Goal: Task Accomplishment & Management: Complete application form

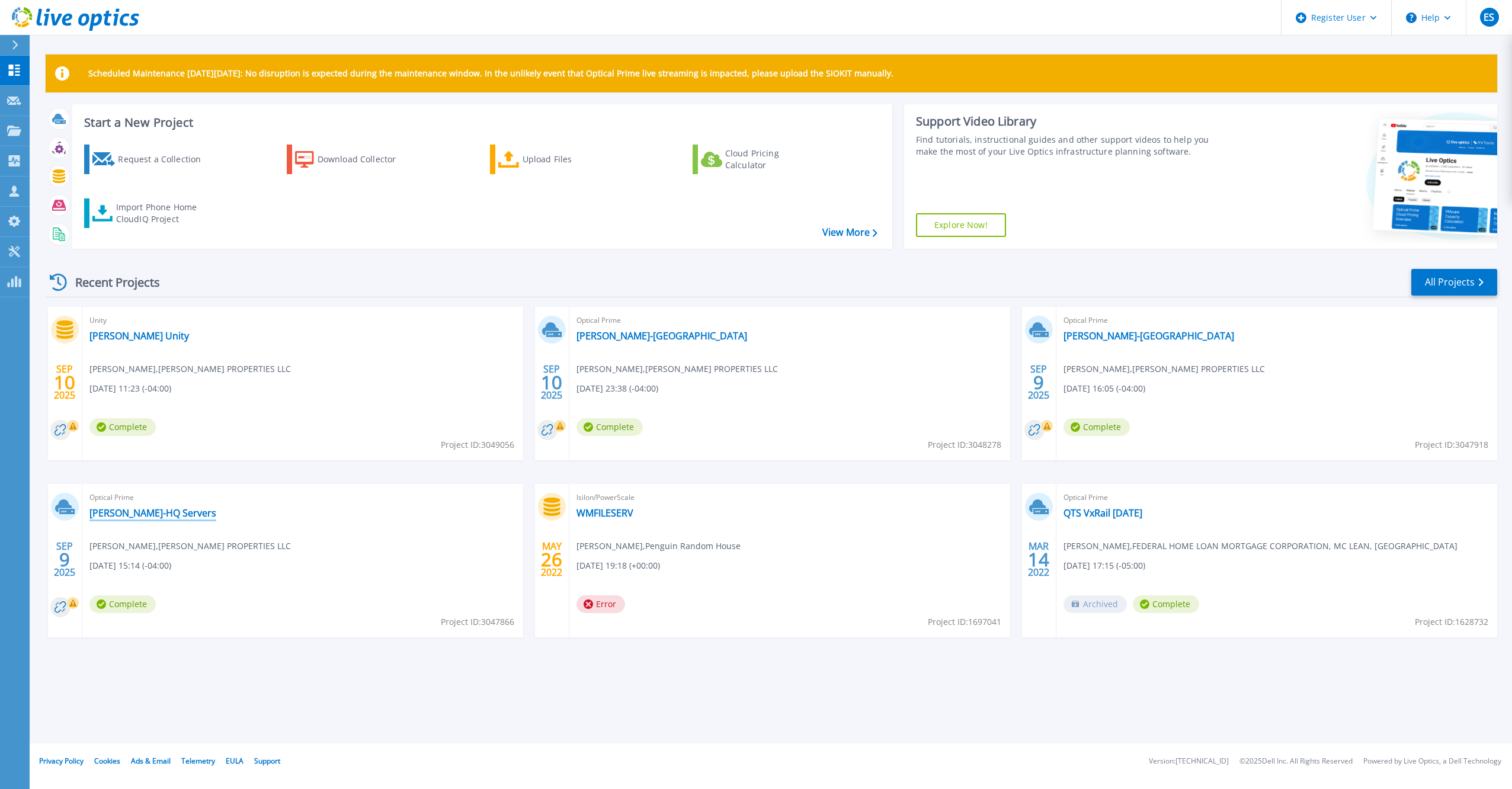
click at [160, 513] on link "[PERSON_NAME]-HQ Servers" at bounding box center [152, 513] width 127 height 12
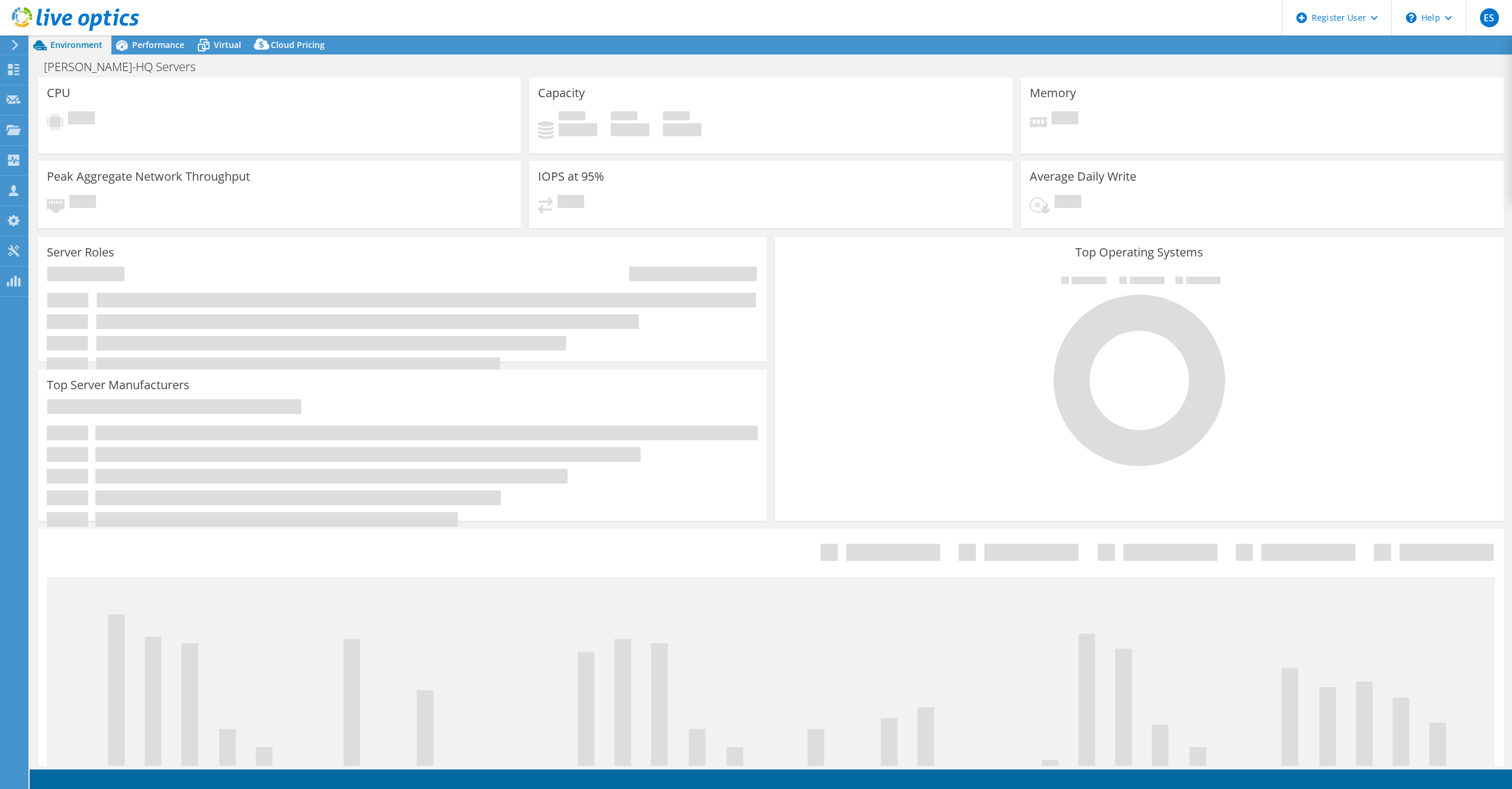
select select "USD"
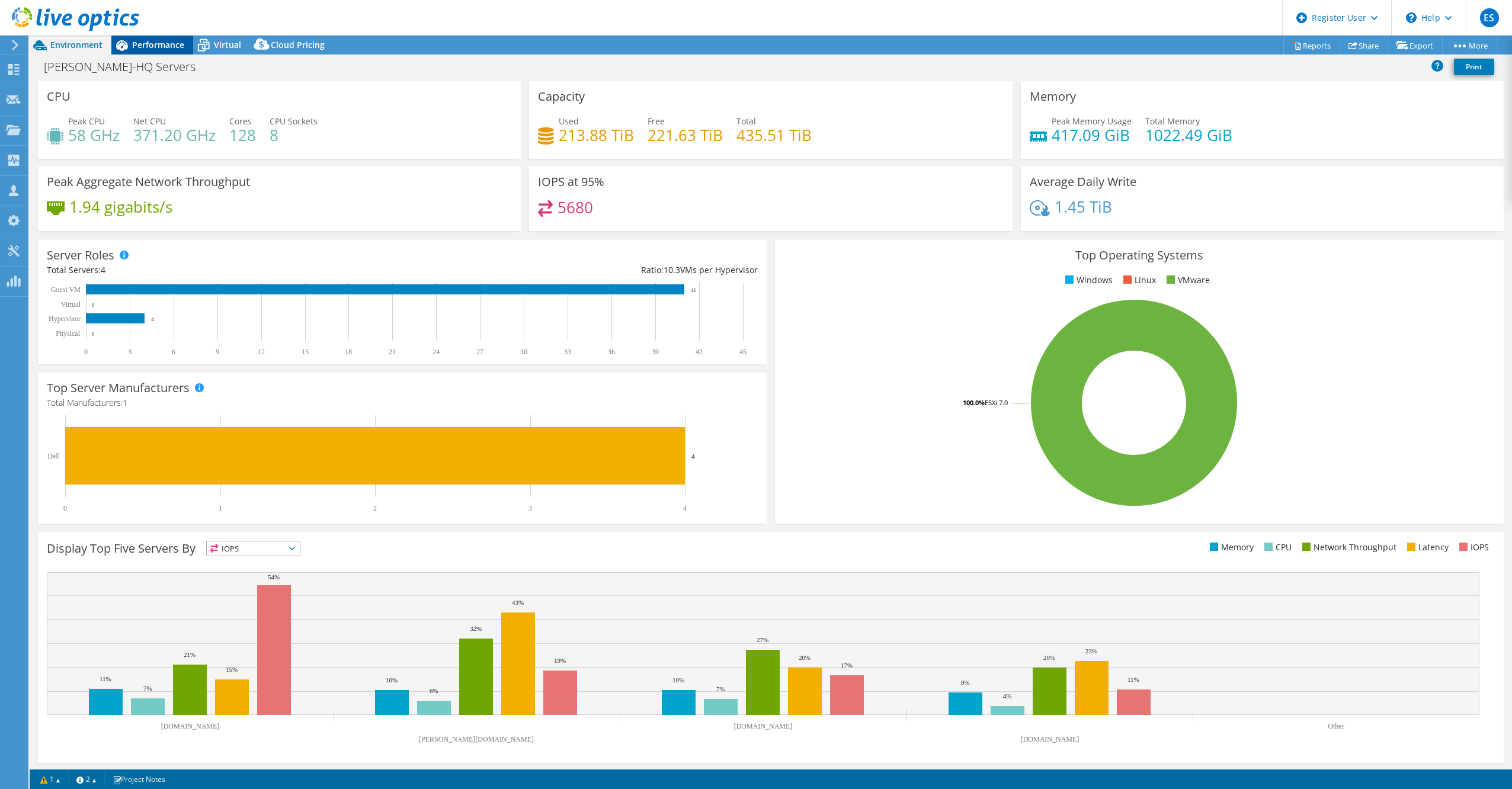
click at [159, 45] on span "Performance" at bounding box center [158, 45] width 52 height 11
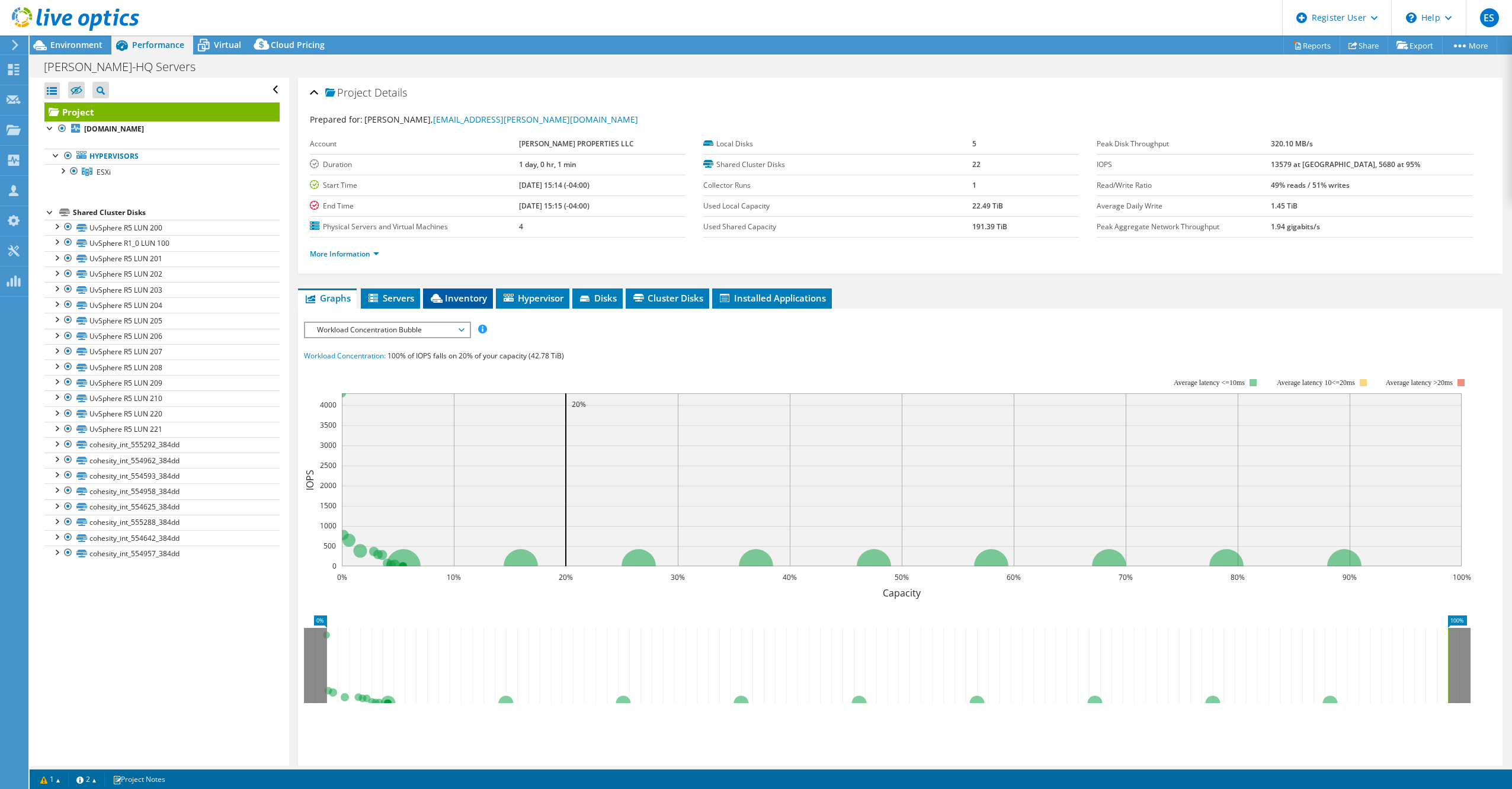
click at [447, 300] on span "Inventory" at bounding box center [458, 298] width 58 height 12
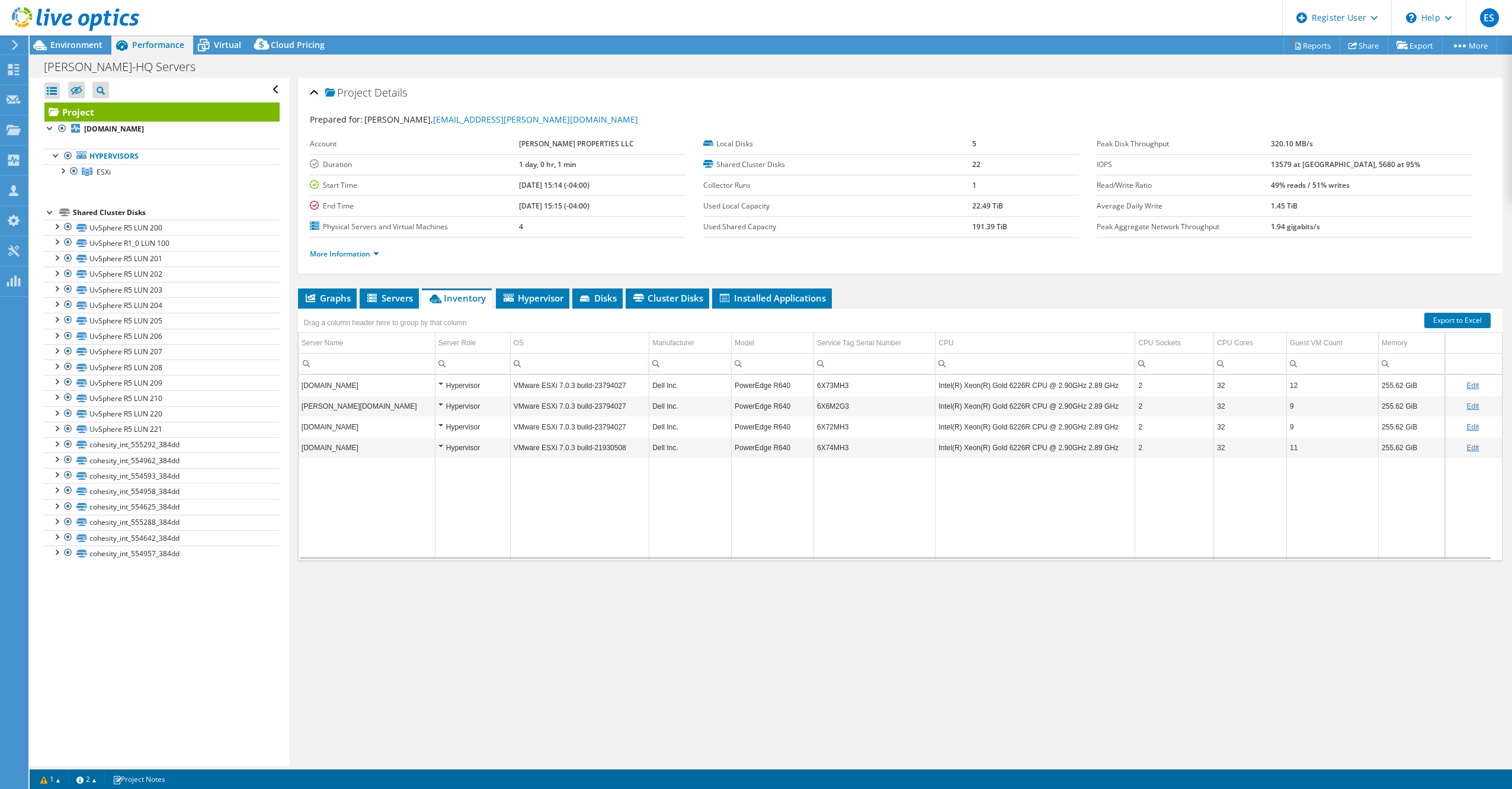
click at [448, 607] on div "Project Details Prepared for: Michael Lopata, mlopata@merritt-companies.com Acc…" at bounding box center [901, 422] width 1222 height 688
click at [1298, 84] on div "Project Details" at bounding box center [901, 93] width 1181 height 25
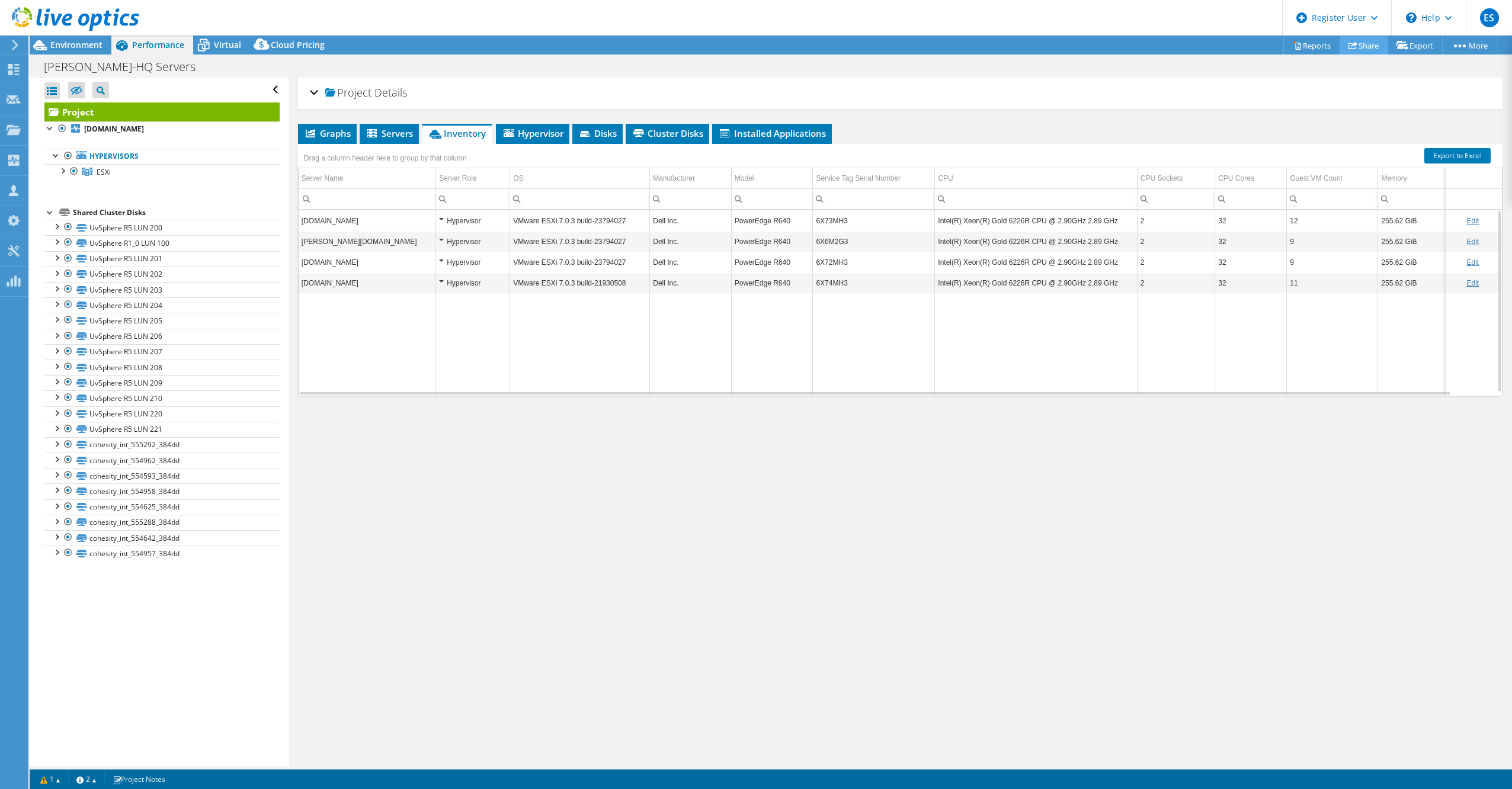
click at [1352, 52] on link "Share" at bounding box center [1364, 45] width 49 height 19
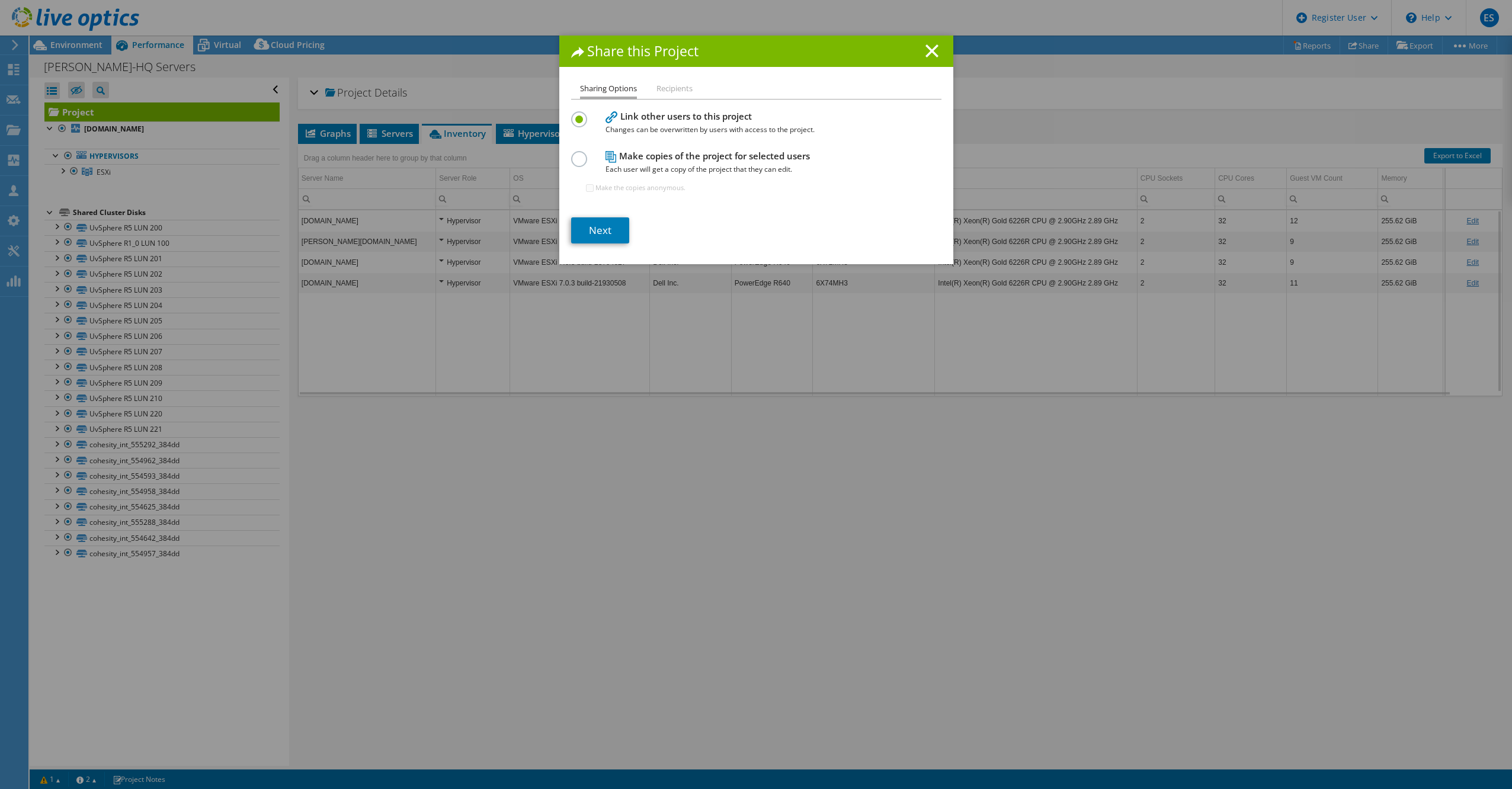
click at [928, 49] on icon at bounding box center [932, 51] width 13 height 13
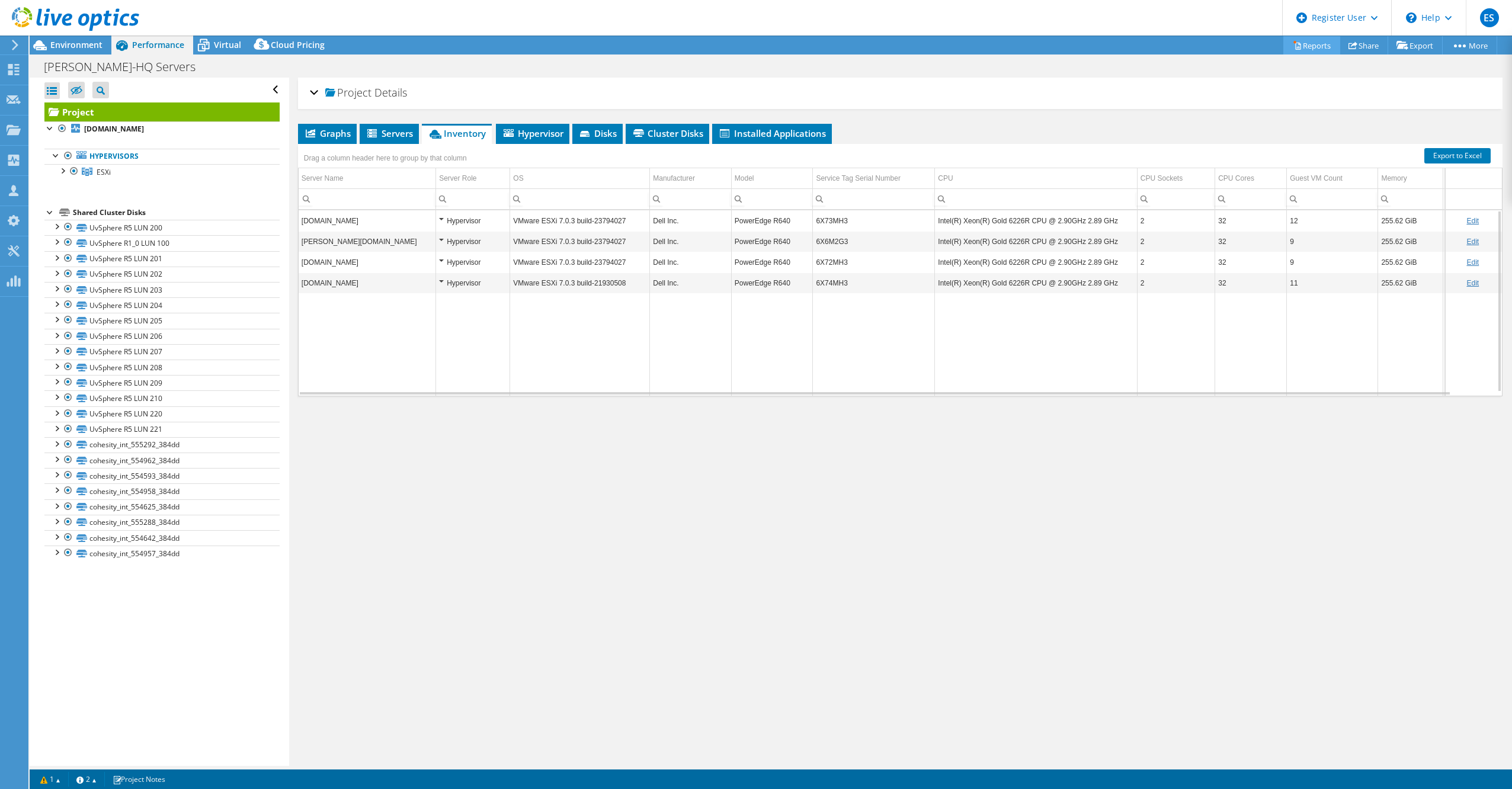
click at [1307, 47] on link "Reports" at bounding box center [1312, 45] width 57 height 19
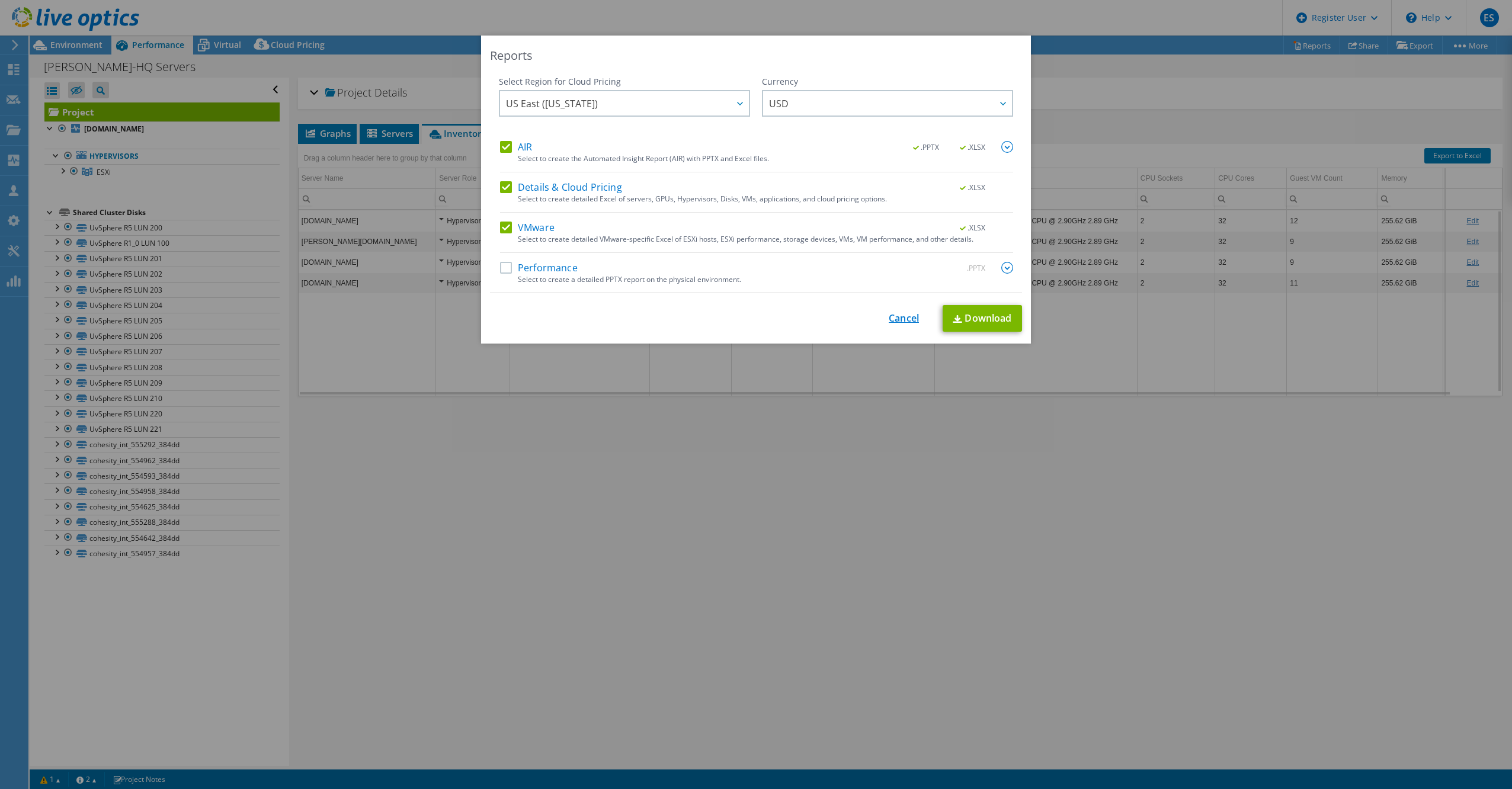
click at [911, 320] on link "Cancel" at bounding box center [904, 319] width 30 height 11
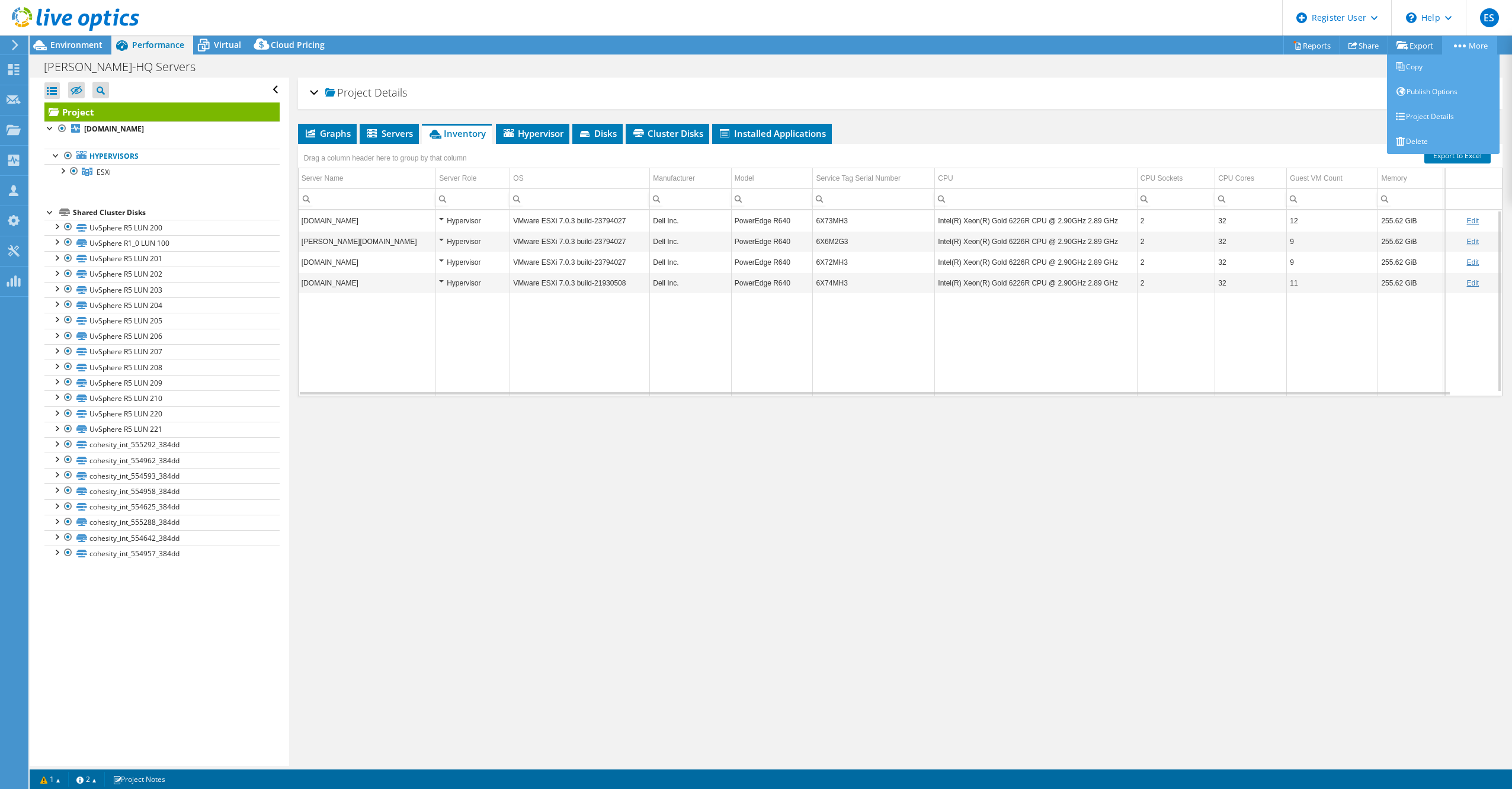
click at [1457, 47] on icon at bounding box center [1460, 45] width 12 height 3
click at [1189, 104] on div "Project Details" at bounding box center [901, 93] width 1181 height 25
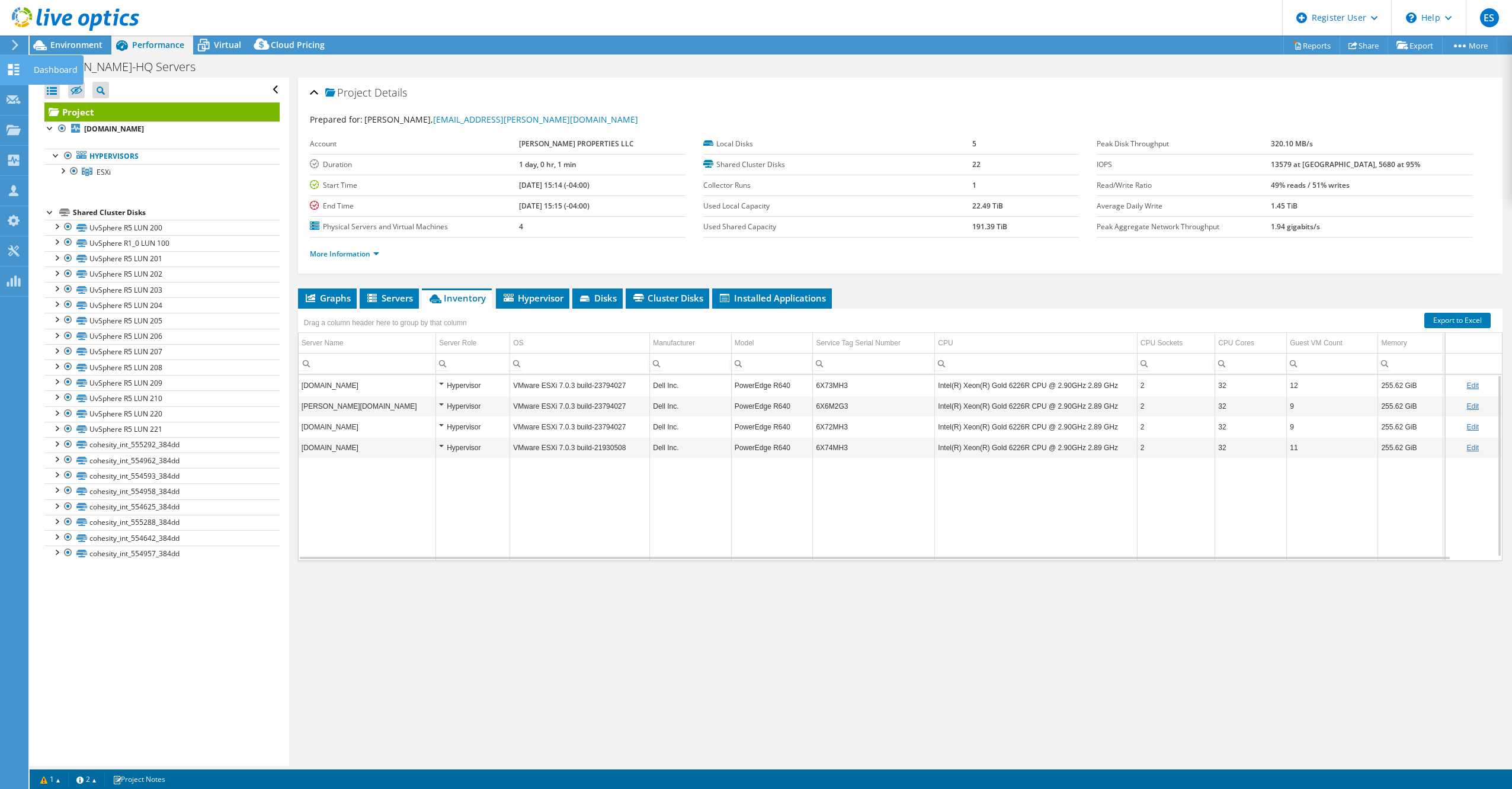
click at [15, 69] on icon at bounding box center [13, 70] width 14 height 11
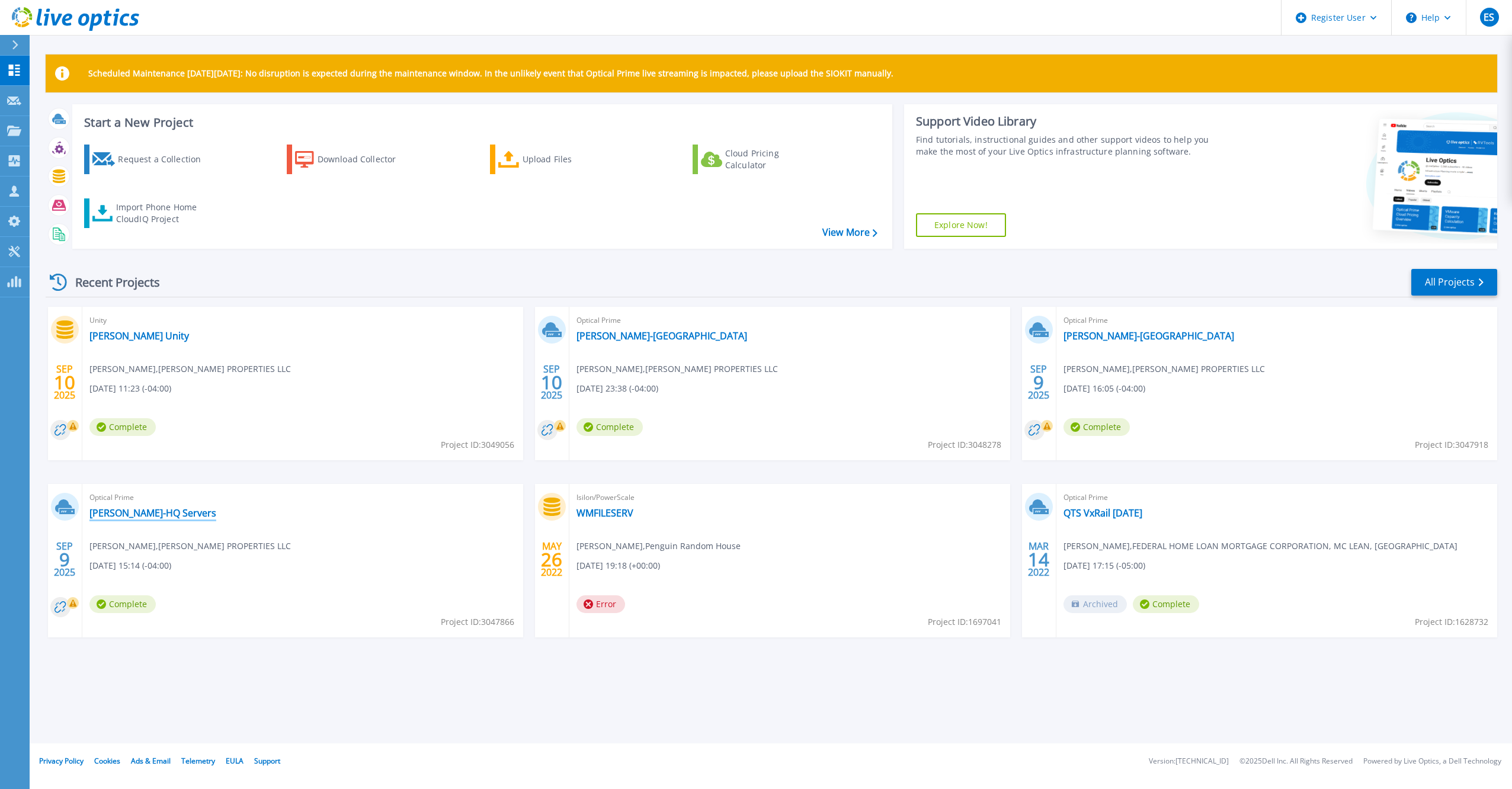
click at [114, 509] on link "[PERSON_NAME]-HQ Servers" at bounding box center [152, 513] width 127 height 12
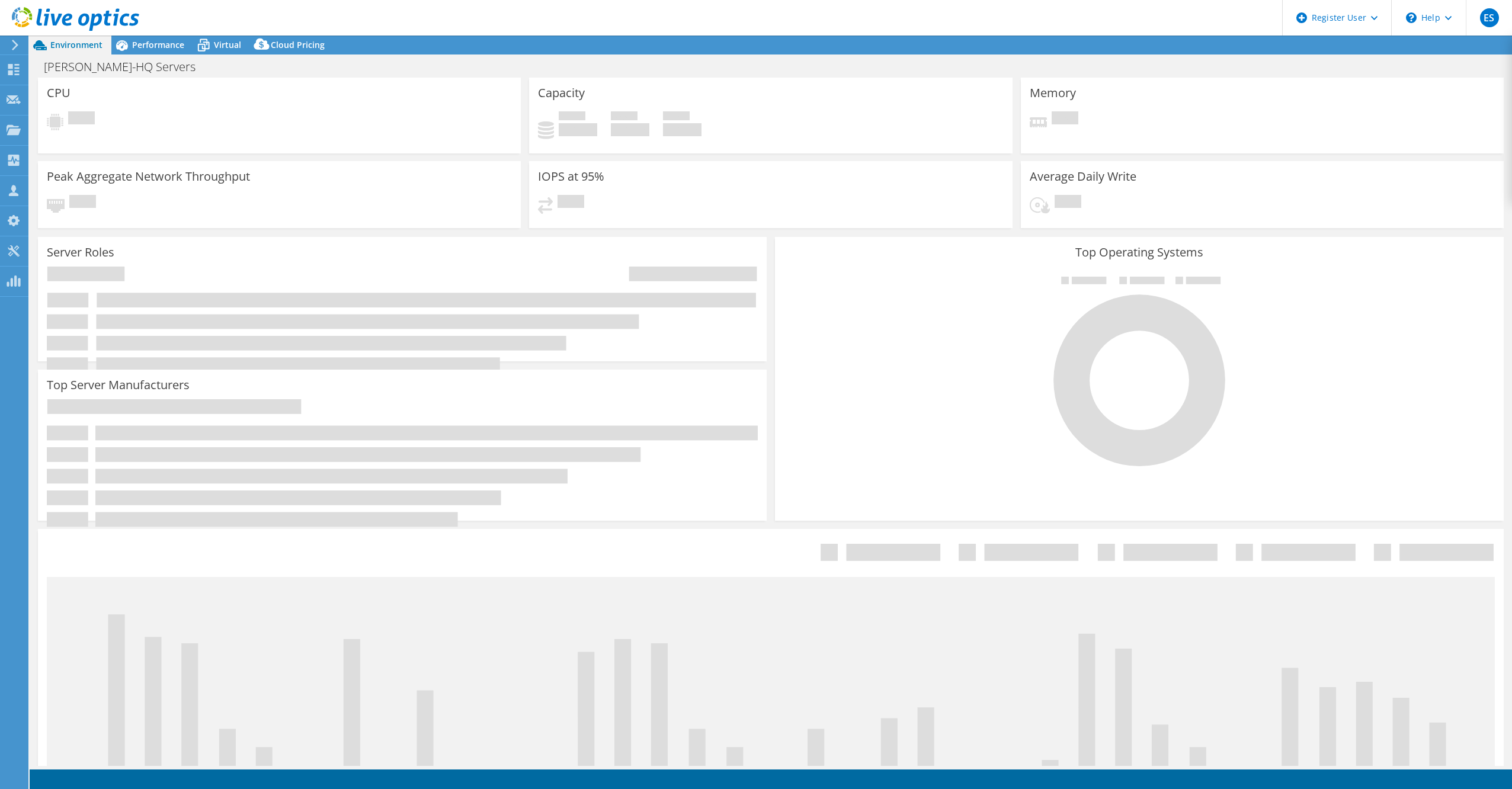
select select "USD"
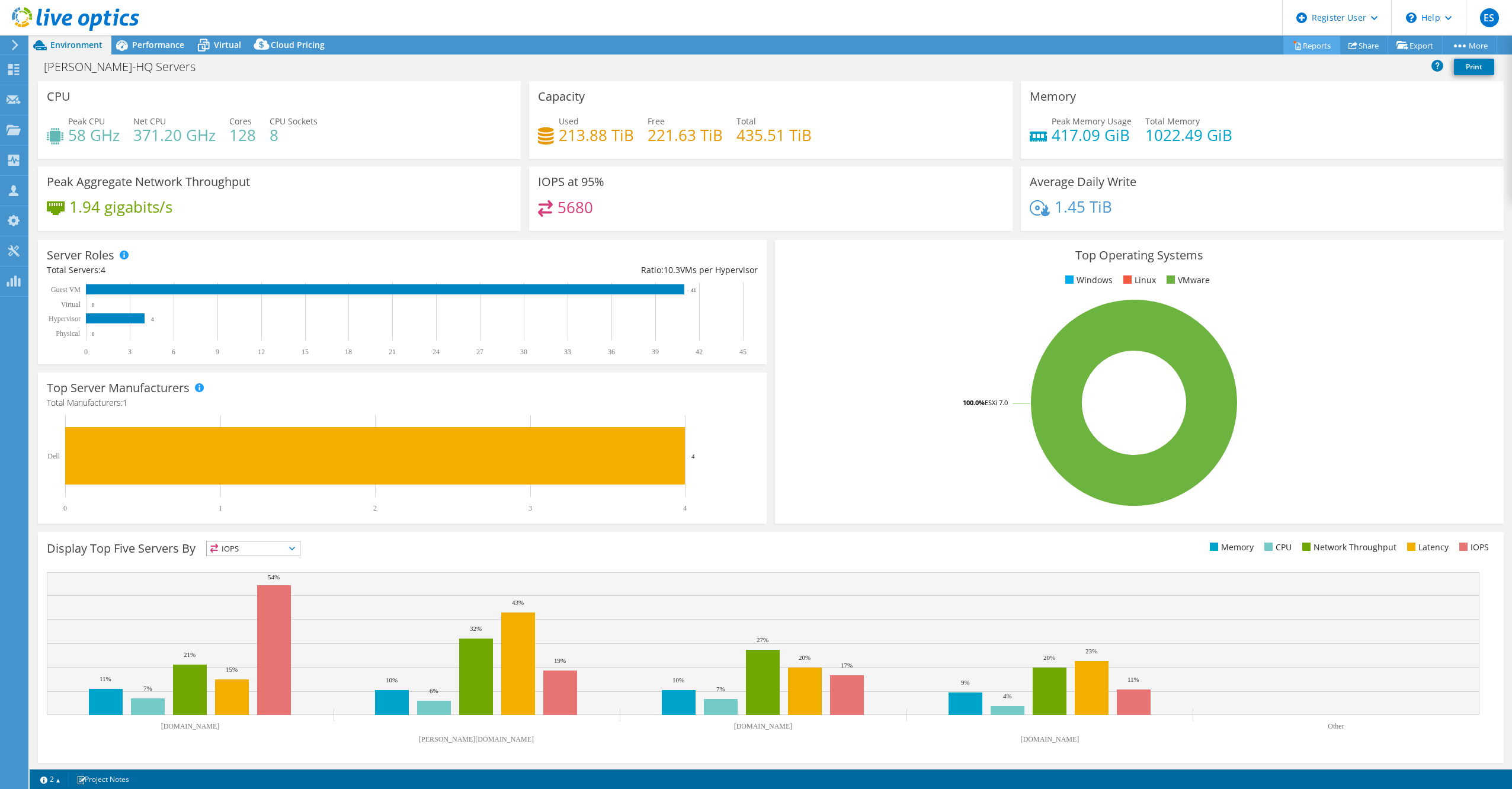
click at [1326, 46] on link "Reports" at bounding box center [1312, 45] width 57 height 19
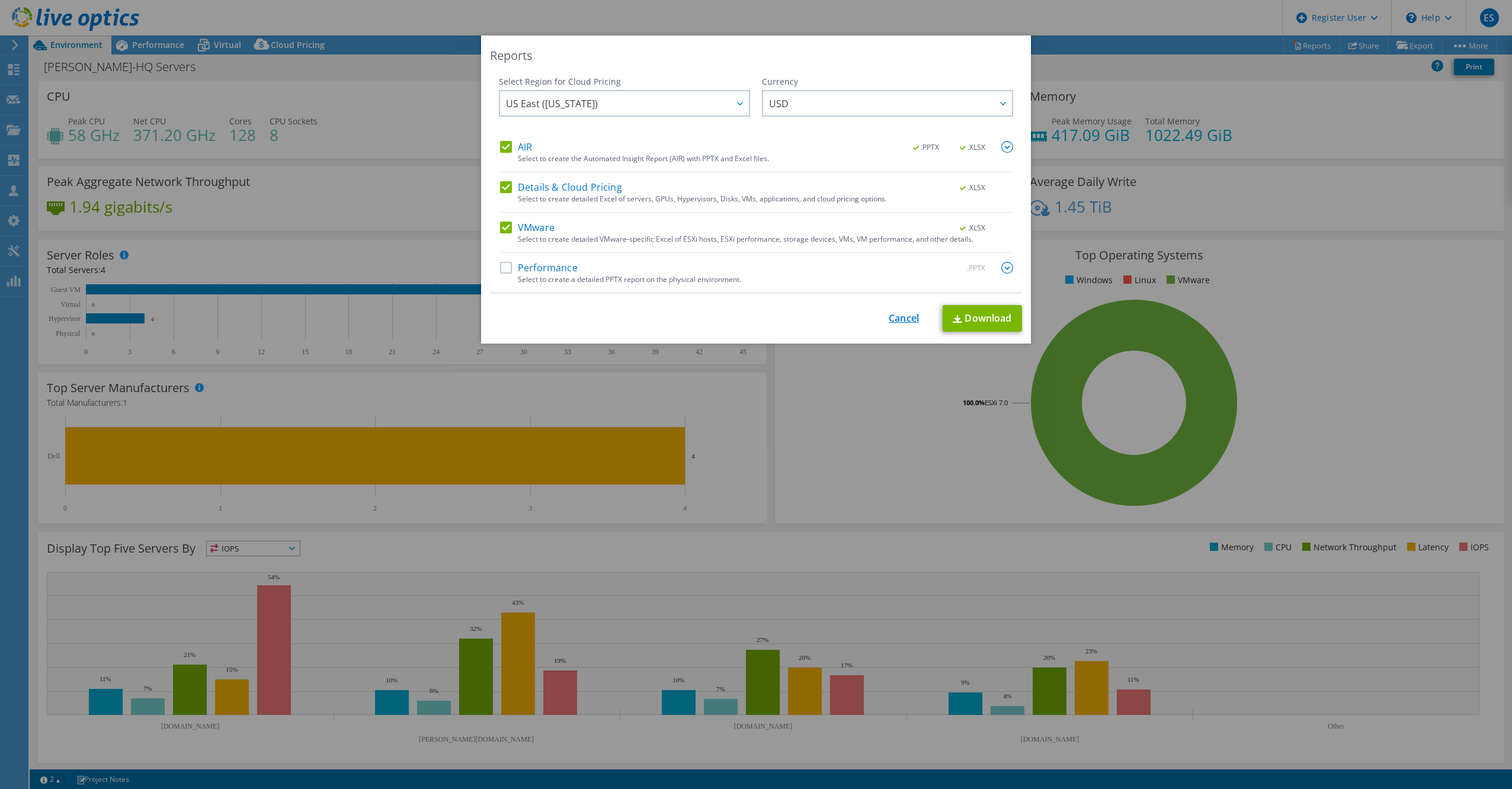
click at [900, 316] on link "Cancel" at bounding box center [904, 319] width 30 height 11
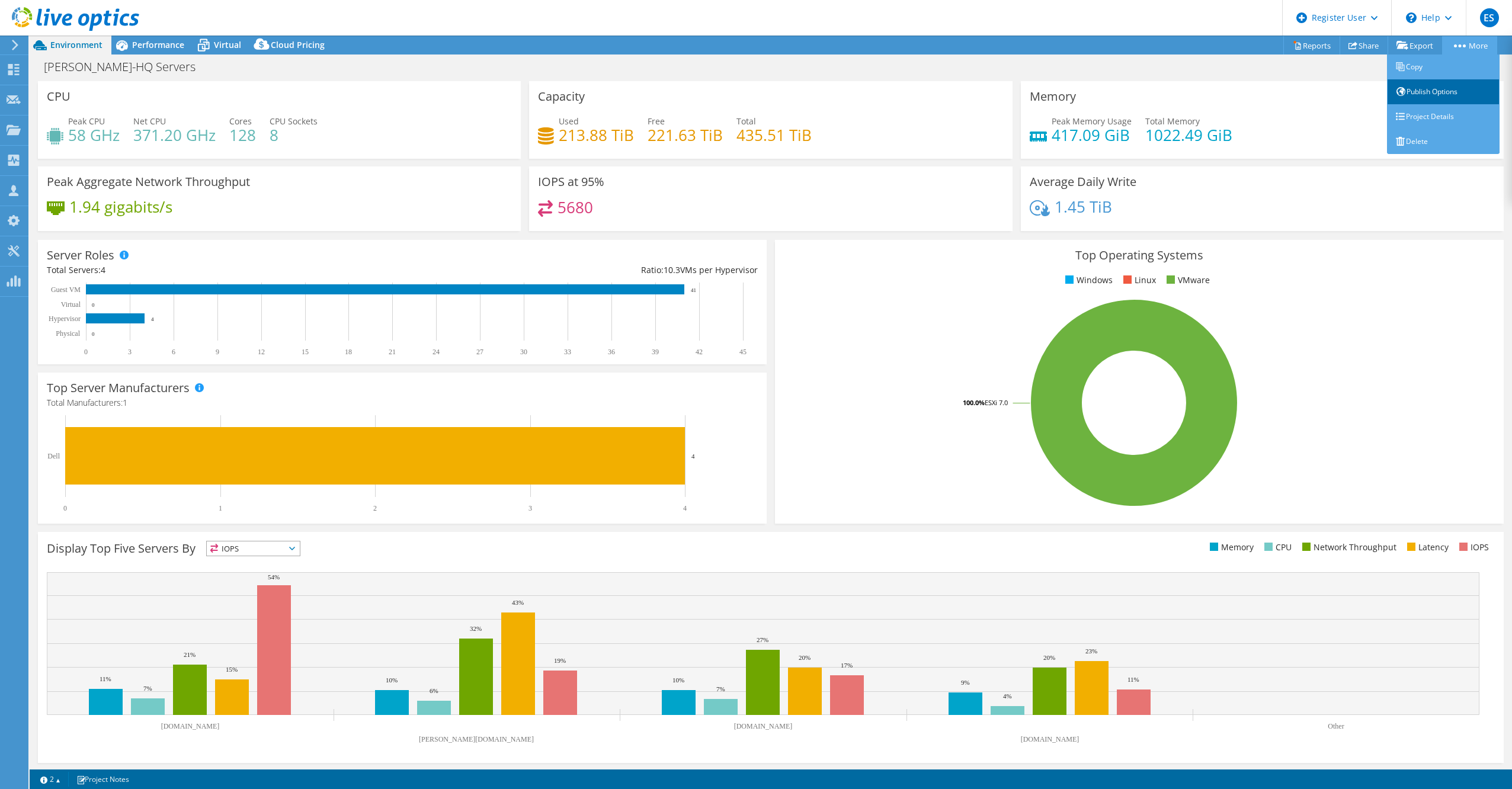
click at [1429, 99] on link "Publish Options" at bounding box center [1443, 91] width 113 height 24
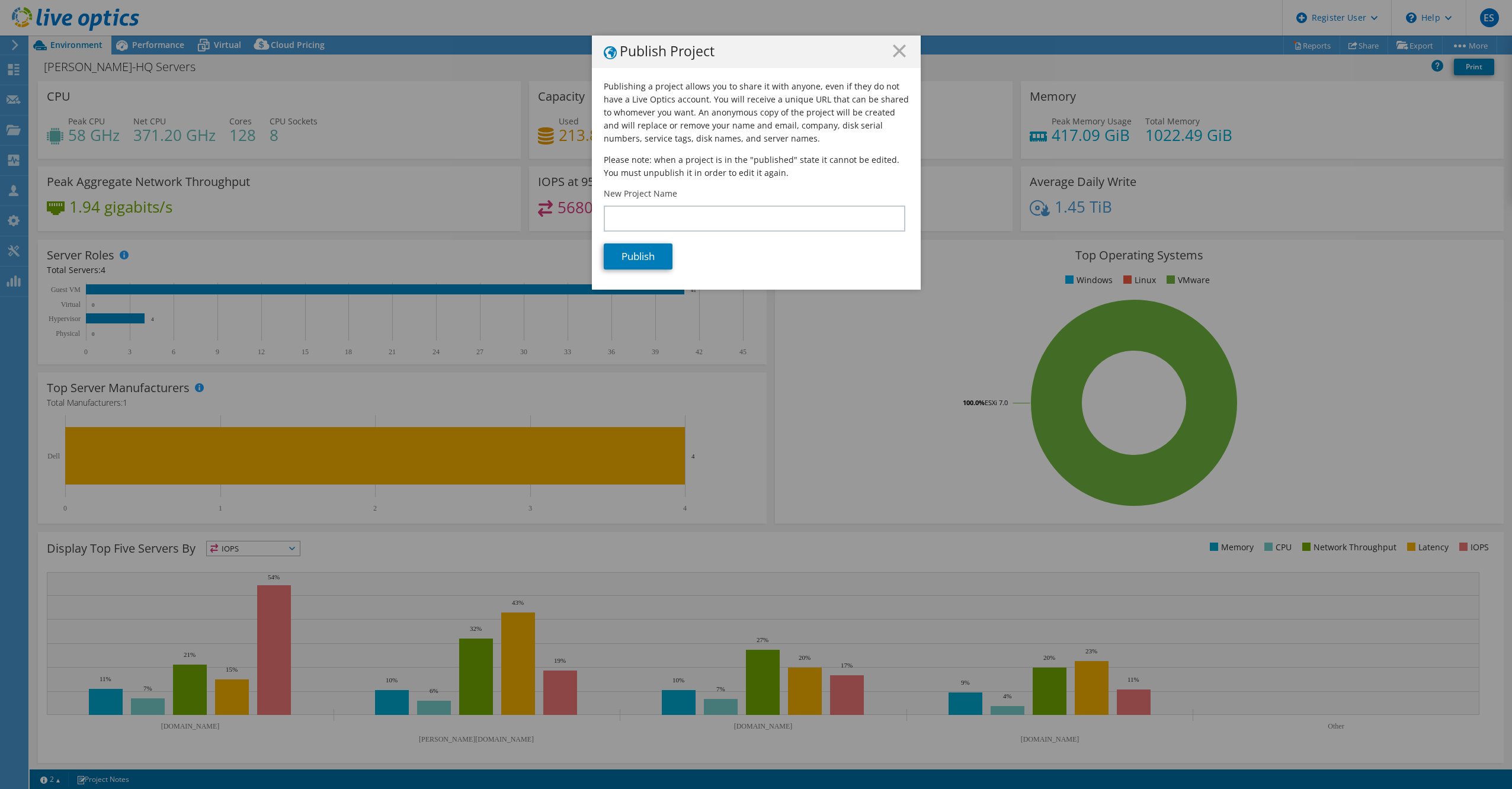
click at [902, 52] on h1 "Publish Project" at bounding box center [756, 52] width 306 height 15
click at [897, 47] on icon at bounding box center [900, 51] width 13 height 13
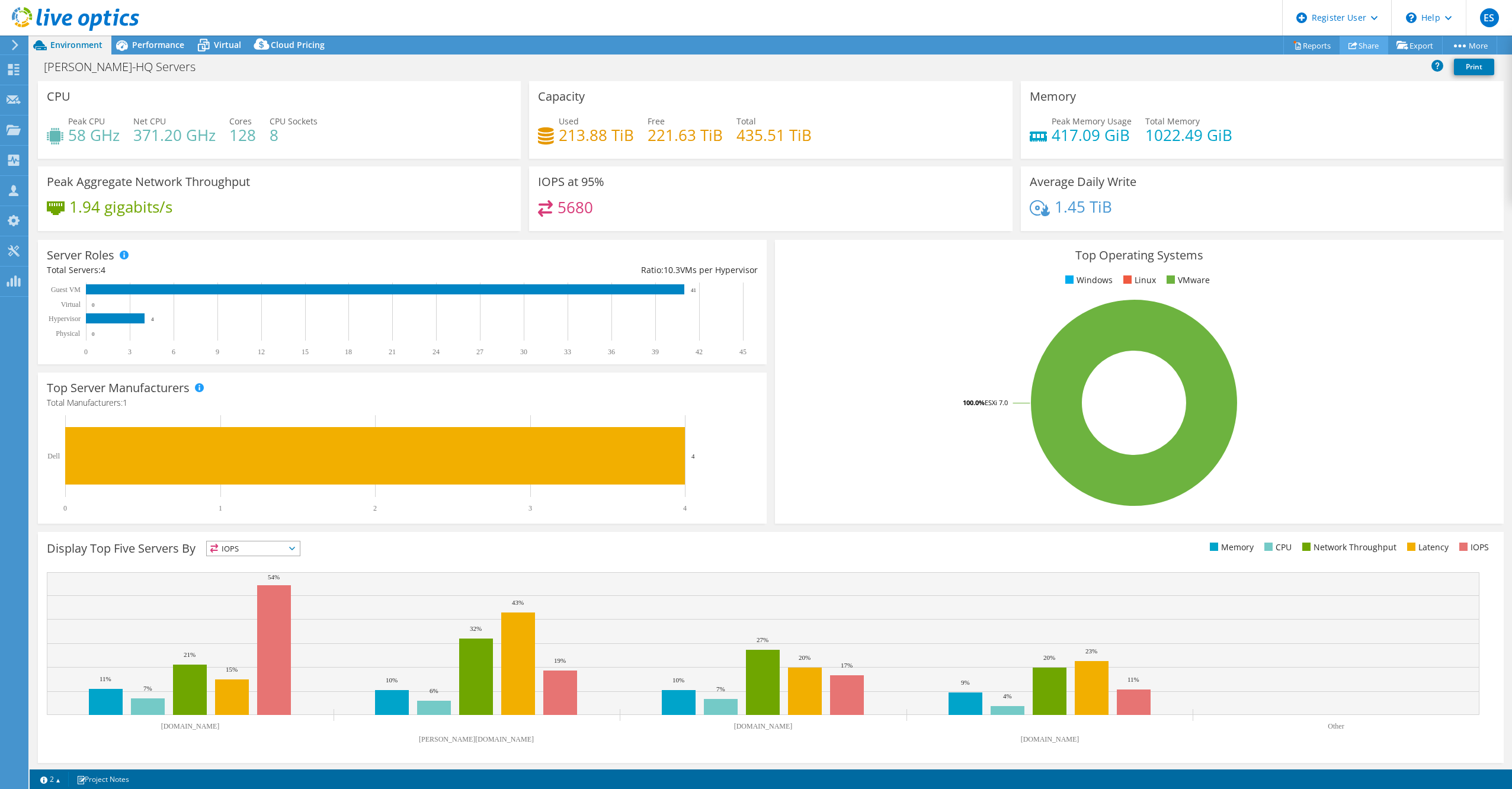
click at [1373, 44] on link "Share" at bounding box center [1364, 45] width 49 height 19
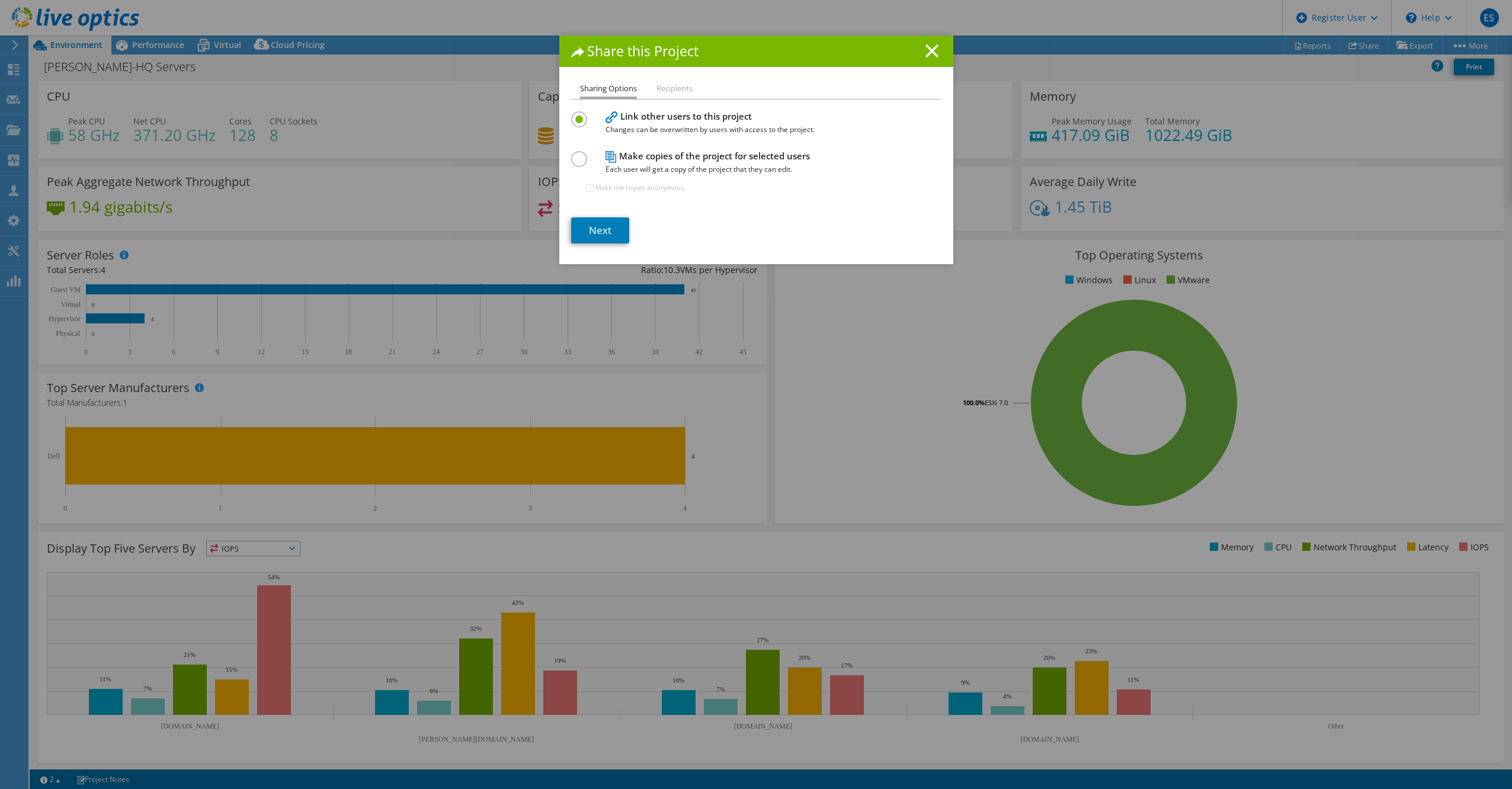
click at [930, 52] on icon at bounding box center [932, 51] width 13 height 13
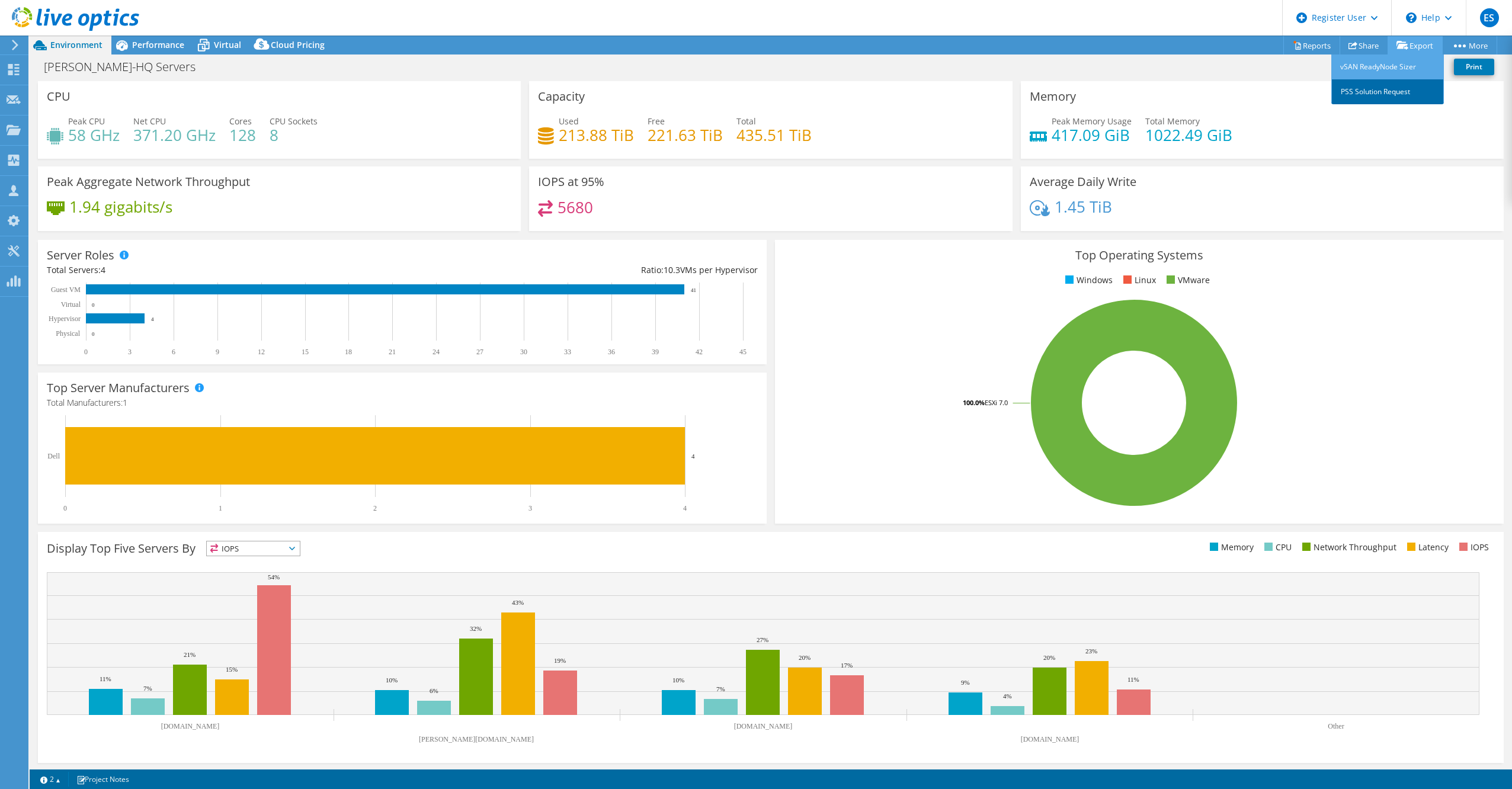
click at [1399, 92] on link "PSS Solution Request" at bounding box center [1388, 91] width 113 height 24
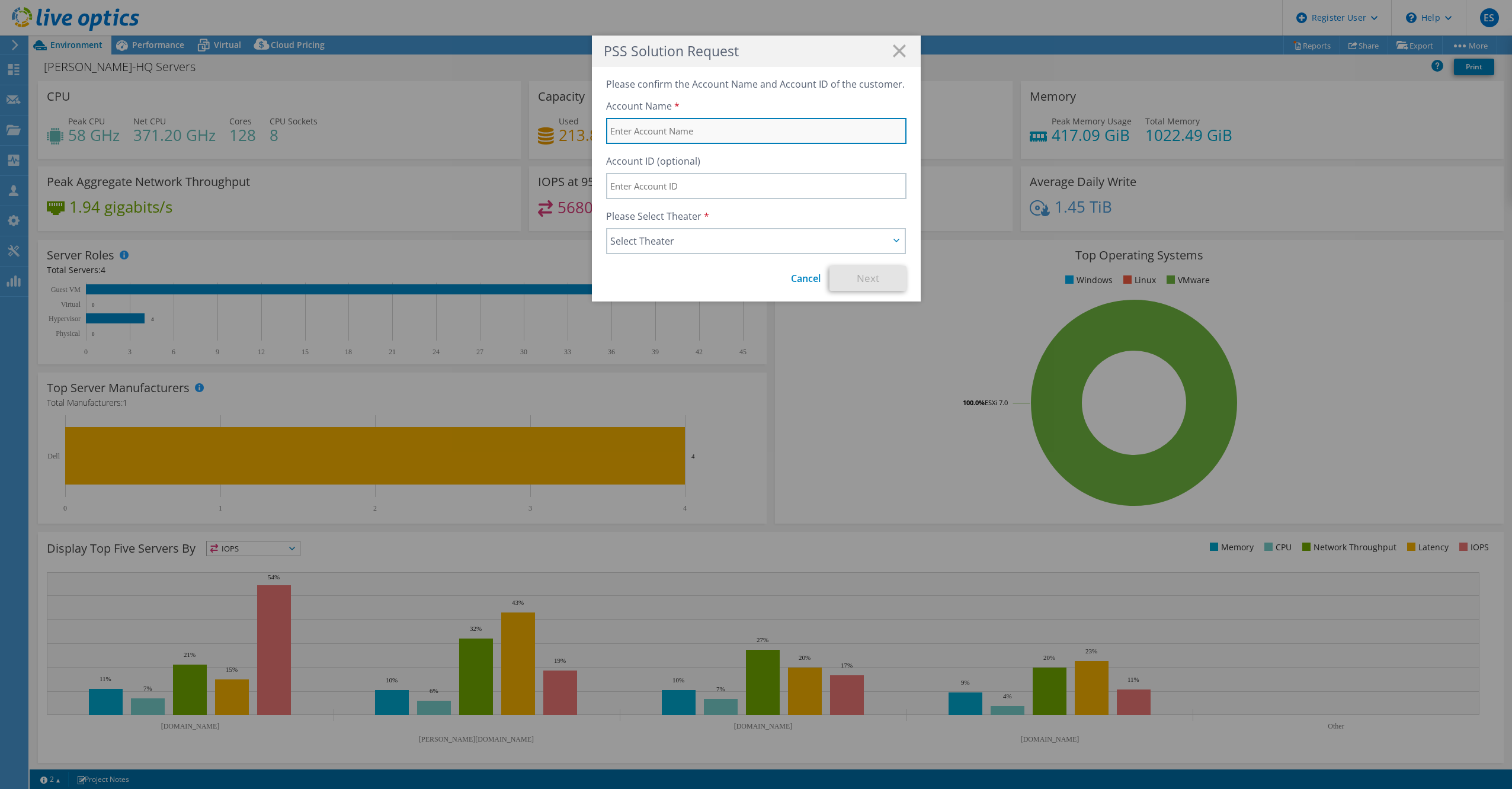
click at [700, 134] on input "text" at bounding box center [757, 131] width 301 height 26
click at [893, 54] on icon at bounding box center [900, 51] width 13 height 13
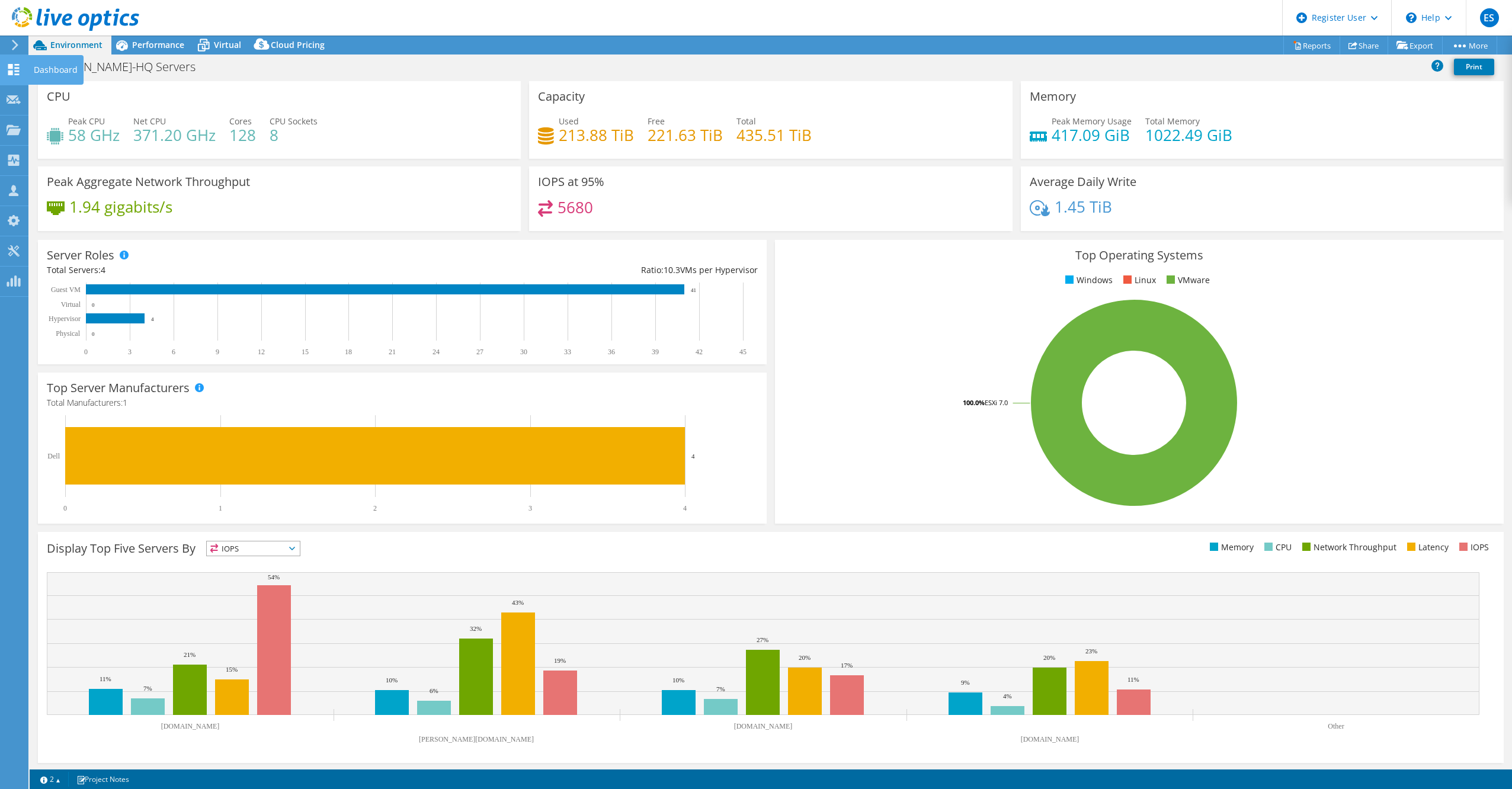
click at [15, 65] on use at bounding box center [14, 70] width 11 height 11
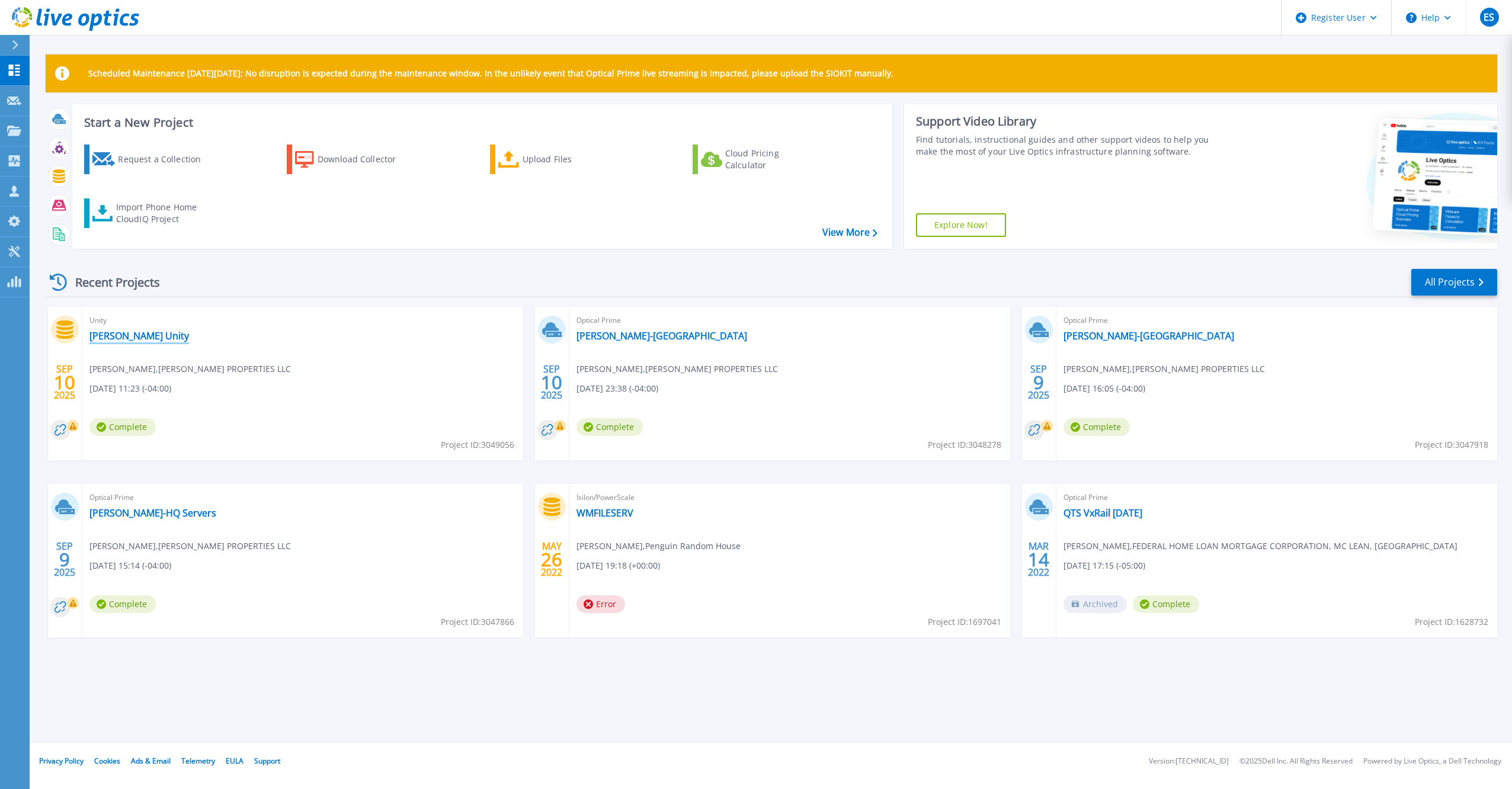
click at [141, 338] on link "[PERSON_NAME] Unity" at bounding box center [139, 336] width 100 height 12
